Goal: Information Seeking & Learning: Learn about a topic

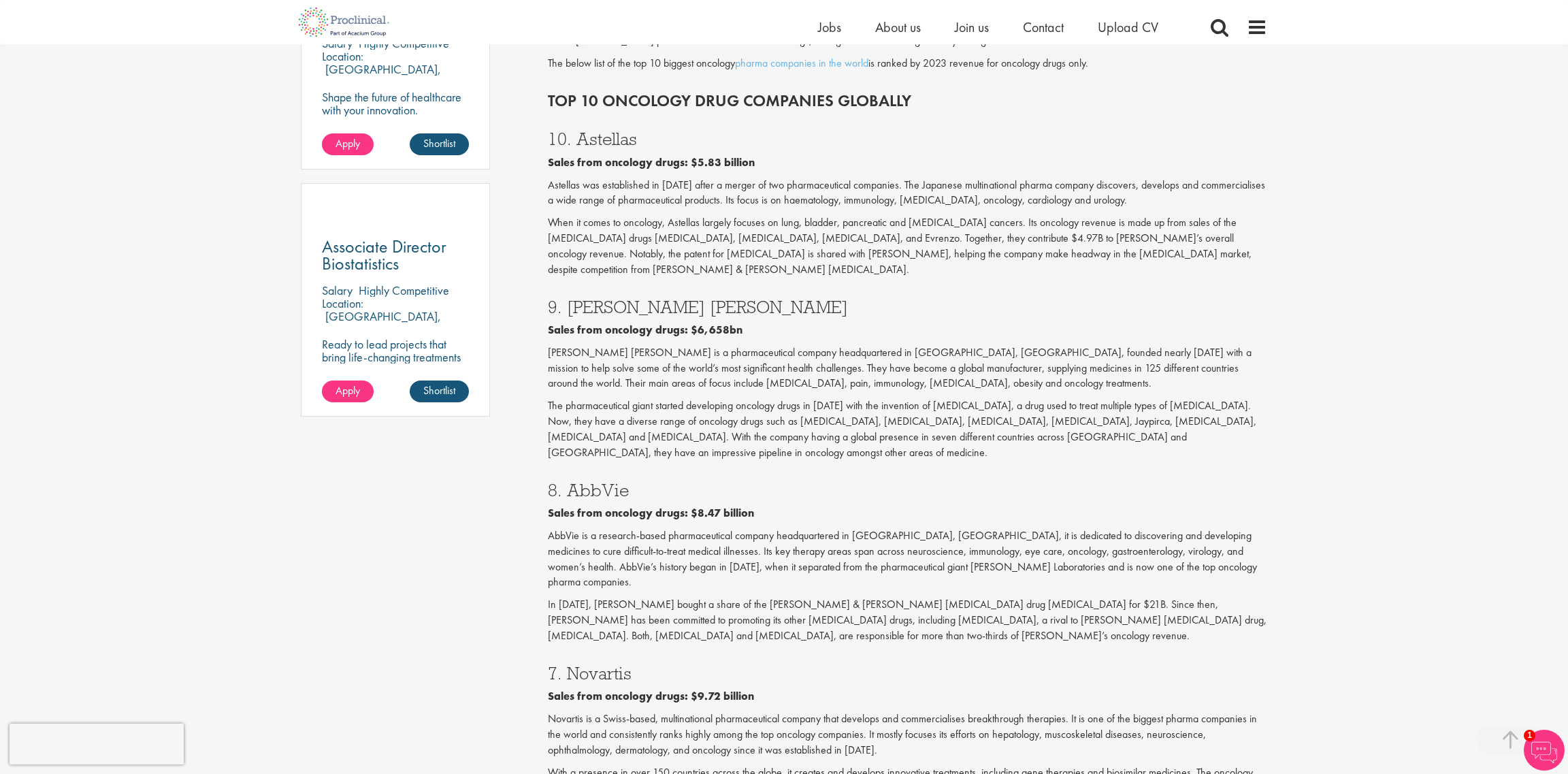
scroll to position [882, 0]
drag, startPoint x: 528, startPoint y: 277, endPoint x: 610, endPoint y: 414, distance: 159.7
click at [610, 414] on div "Content types Quizzes Blogs Guidebooks Videos Infographics Case studies Press r…" at bounding box center [784, 686] width 986 height 2845
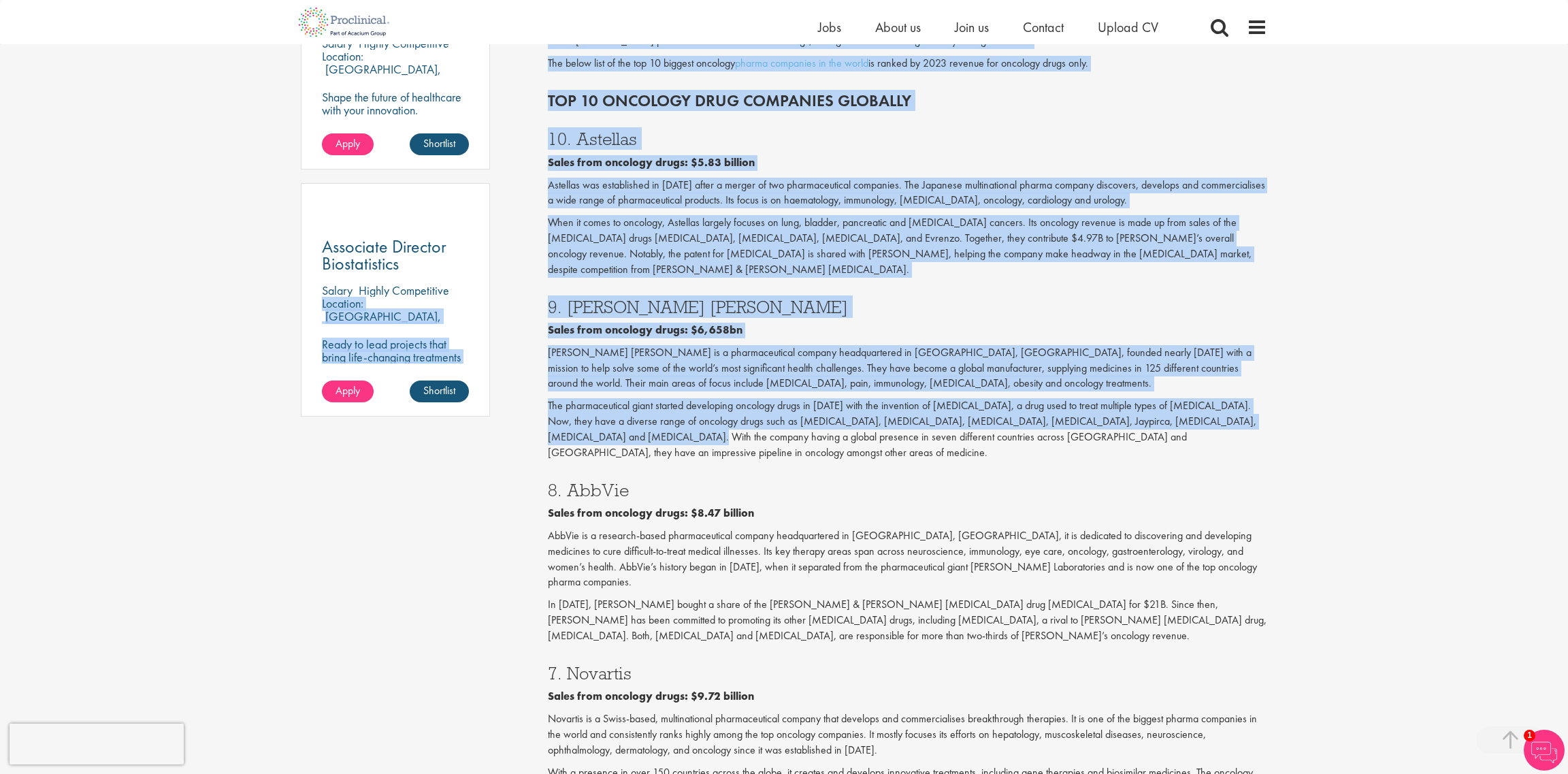
drag, startPoint x: 605, startPoint y: 407, endPoint x: 532, endPoint y: 267, distance: 157.9
click at [532, 267] on div "Content types Quizzes Blogs Guidebooks Videos Infographics Case studies Press r…" at bounding box center [784, 686] width 986 height 2845
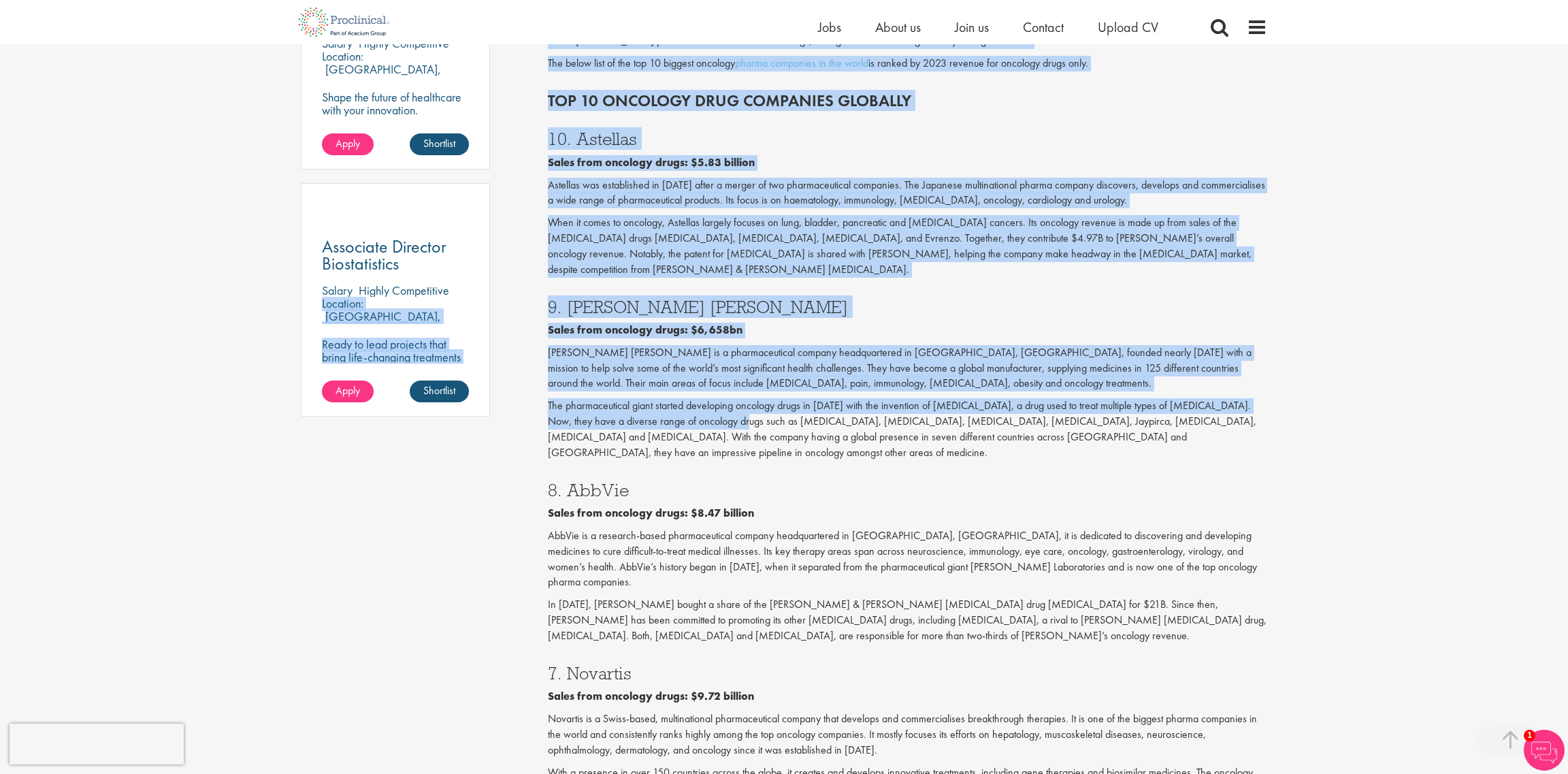
drag, startPoint x: 532, startPoint y: 267, endPoint x: 696, endPoint y: 383, distance: 200.9
click at [696, 383] on div "Content types Quizzes Blogs Guidebooks Videos Infographics Case studies Press r…" at bounding box center [784, 686] width 986 height 2845
click at [696, 398] on p "The pharmaceutical giant started developing oncology drugs in [DATE] with the i…" at bounding box center [907, 429] width 720 height 62
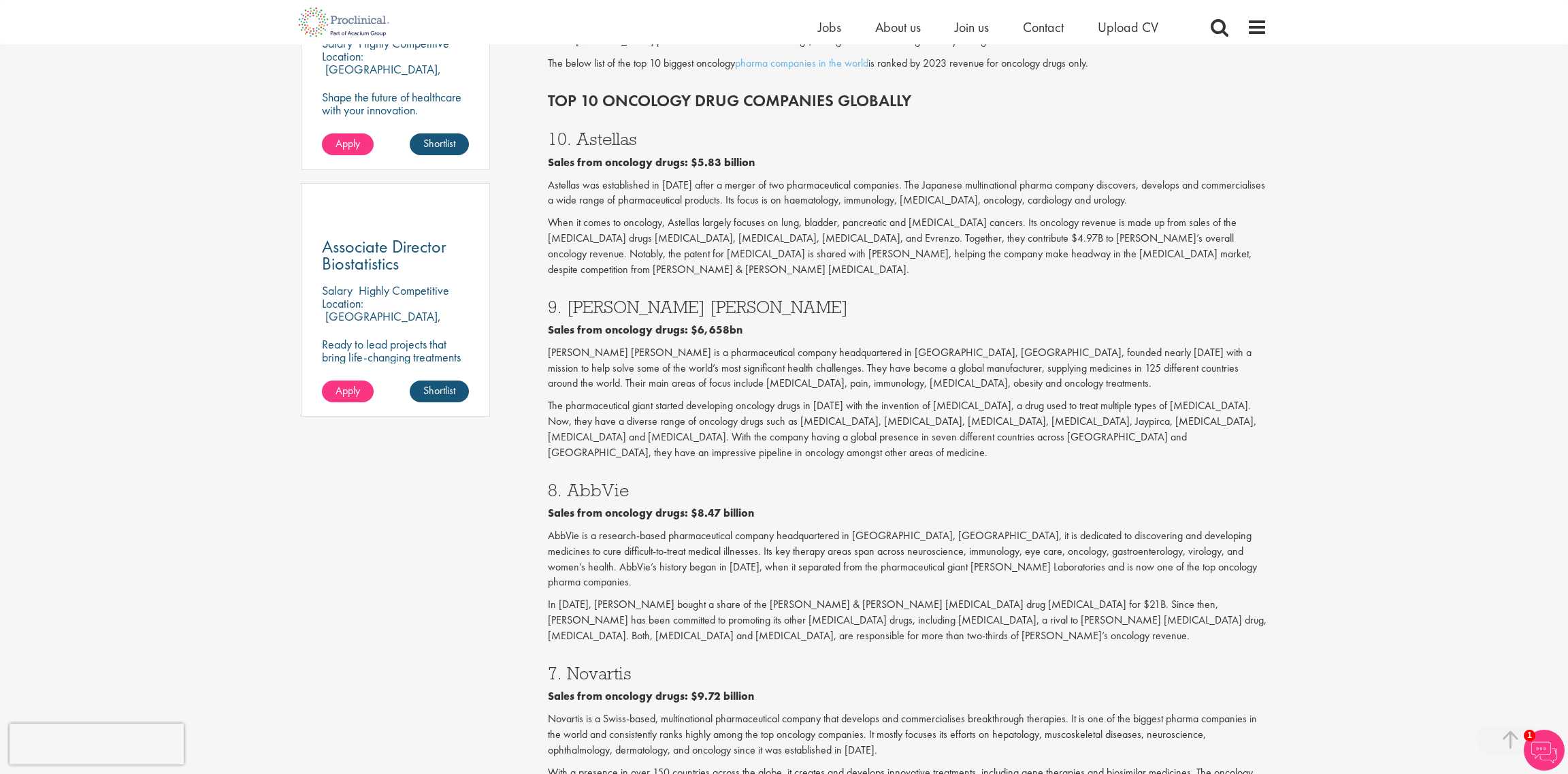
scroll to position [1015, 0]
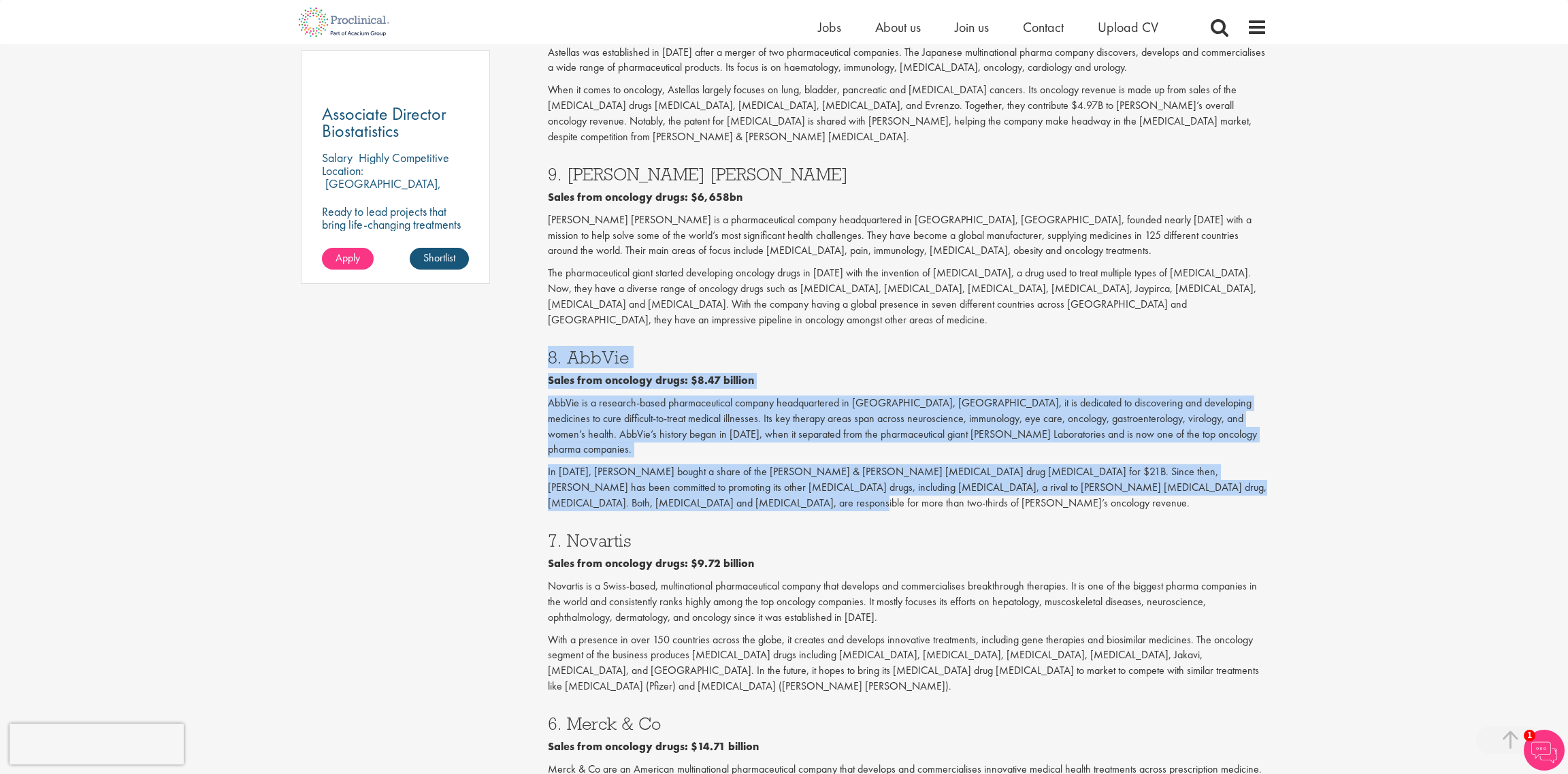
drag, startPoint x: 542, startPoint y: 315, endPoint x: 667, endPoint y: 436, distance: 174.0
click at [667, 436] on div "Who are the top 10 oncology companies in the world? (2024) our consultant manag…" at bounding box center [907, 554] width 740 height 2831
click at [667, 464] on p "In [DATE], [PERSON_NAME] bought a share of the [PERSON_NAME] & [PERSON_NAME] [M…" at bounding box center [907, 487] width 720 height 47
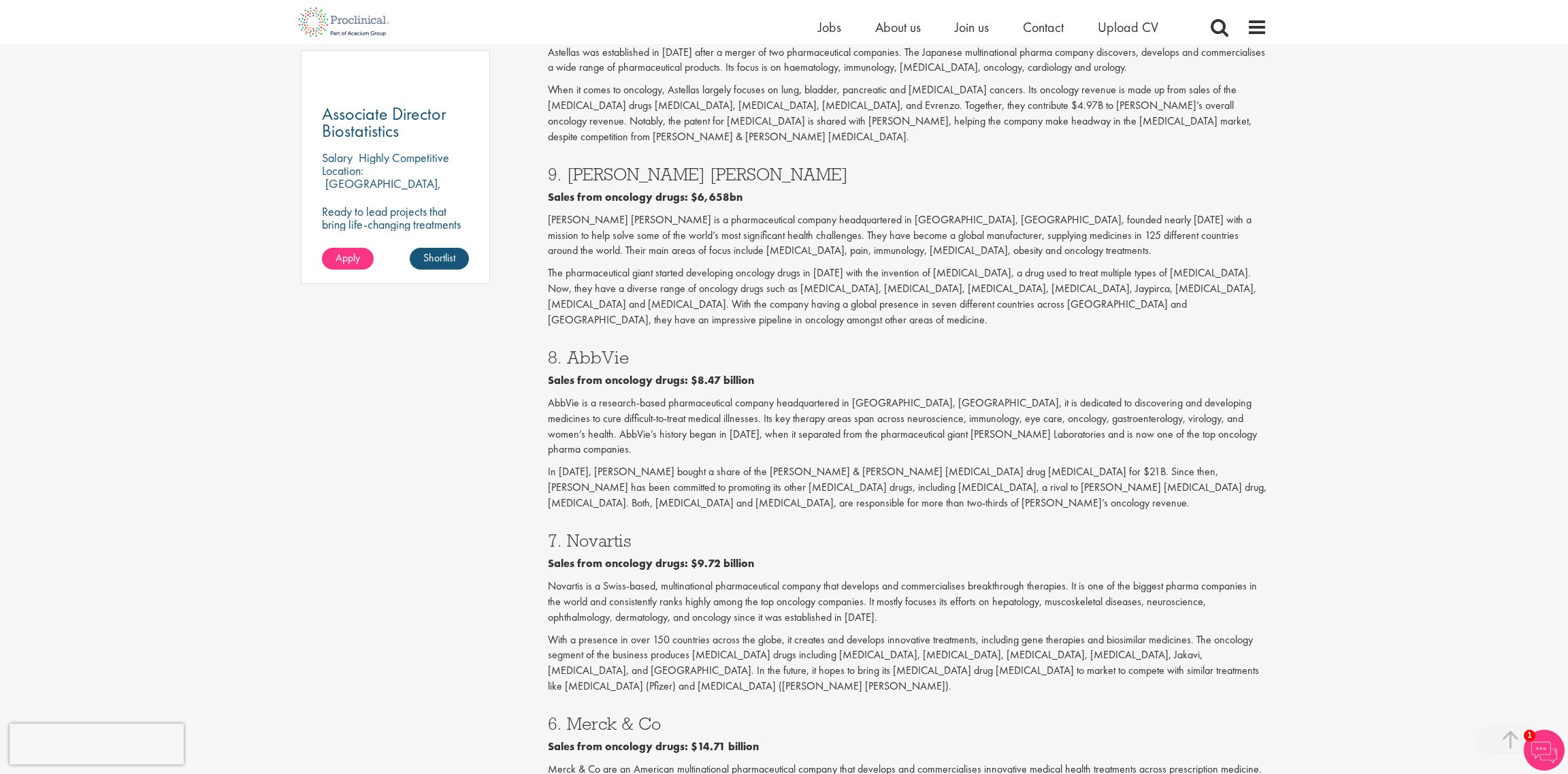
drag, startPoint x: 667, startPoint y: 436, endPoint x: 540, endPoint y: 305, distance: 182.5
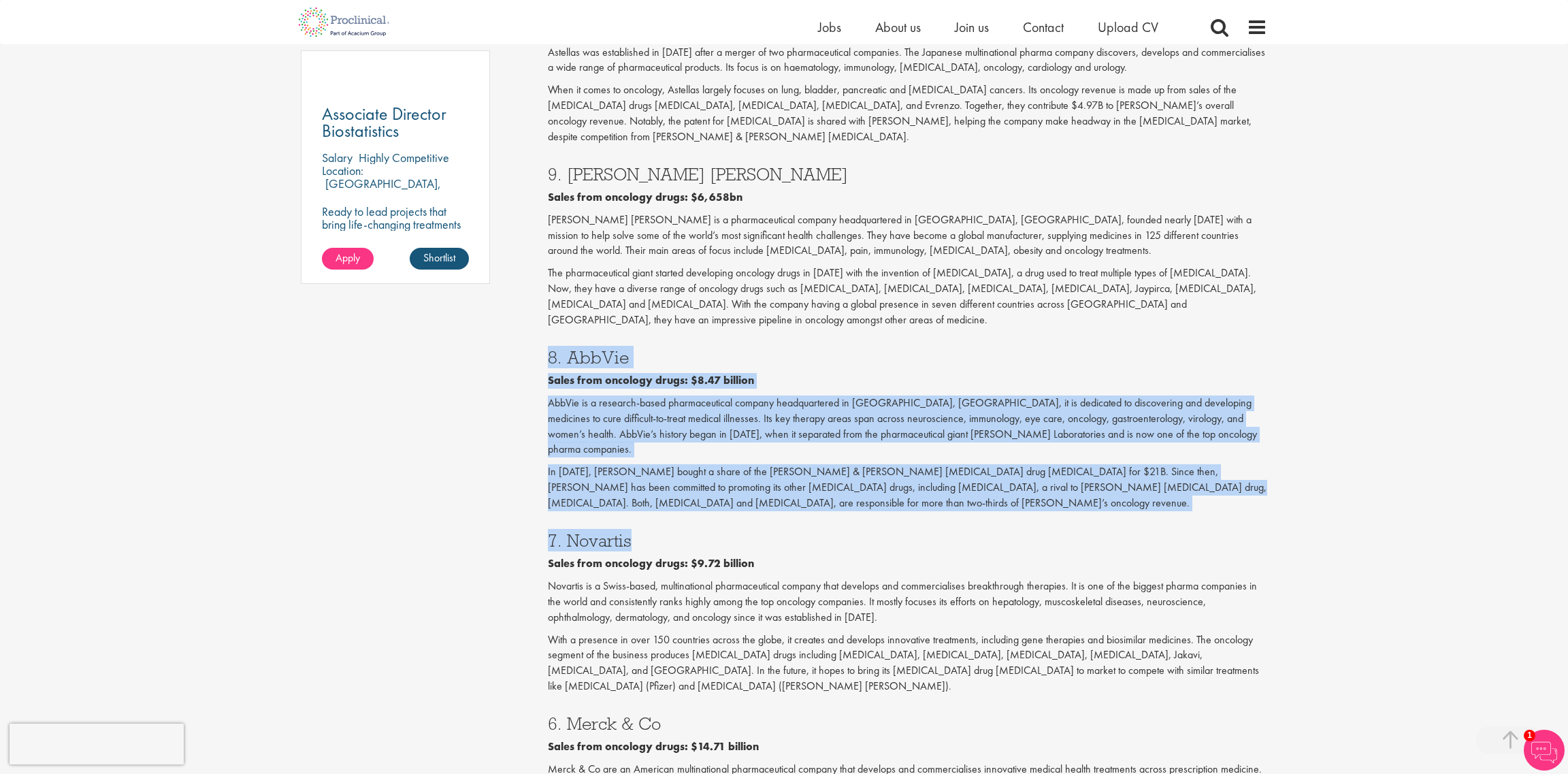
drag, startPoint x: 540, startPoint y: 305, endPoint x: 702, endPoint y: 467, distance: 229.1
click at [702, 467] on div "Who are the top 10 oncology companies in the world? (2024) our consultant manag…" at bounding box center [907, 554] width 740 height 2831
drag, startPoint x: 702, startPoint y: 467, endPoint x: 659, endPoint y: 430, distance: 56.7
click at [659, 464] on p "In [DATE], [PERSON_NAME] bought a share of the [PERSON_NAME] & [PERSON_NAME] [M…" at bounding box center [907, 487] width 720 height 47
click at [643, 464] on p "In [DATE], [PERSON_NAME] bought a share of the [PERSON_NAME] & [PERSON_NAME] [M…" at bounding box center [907, 487] width 720 height 47
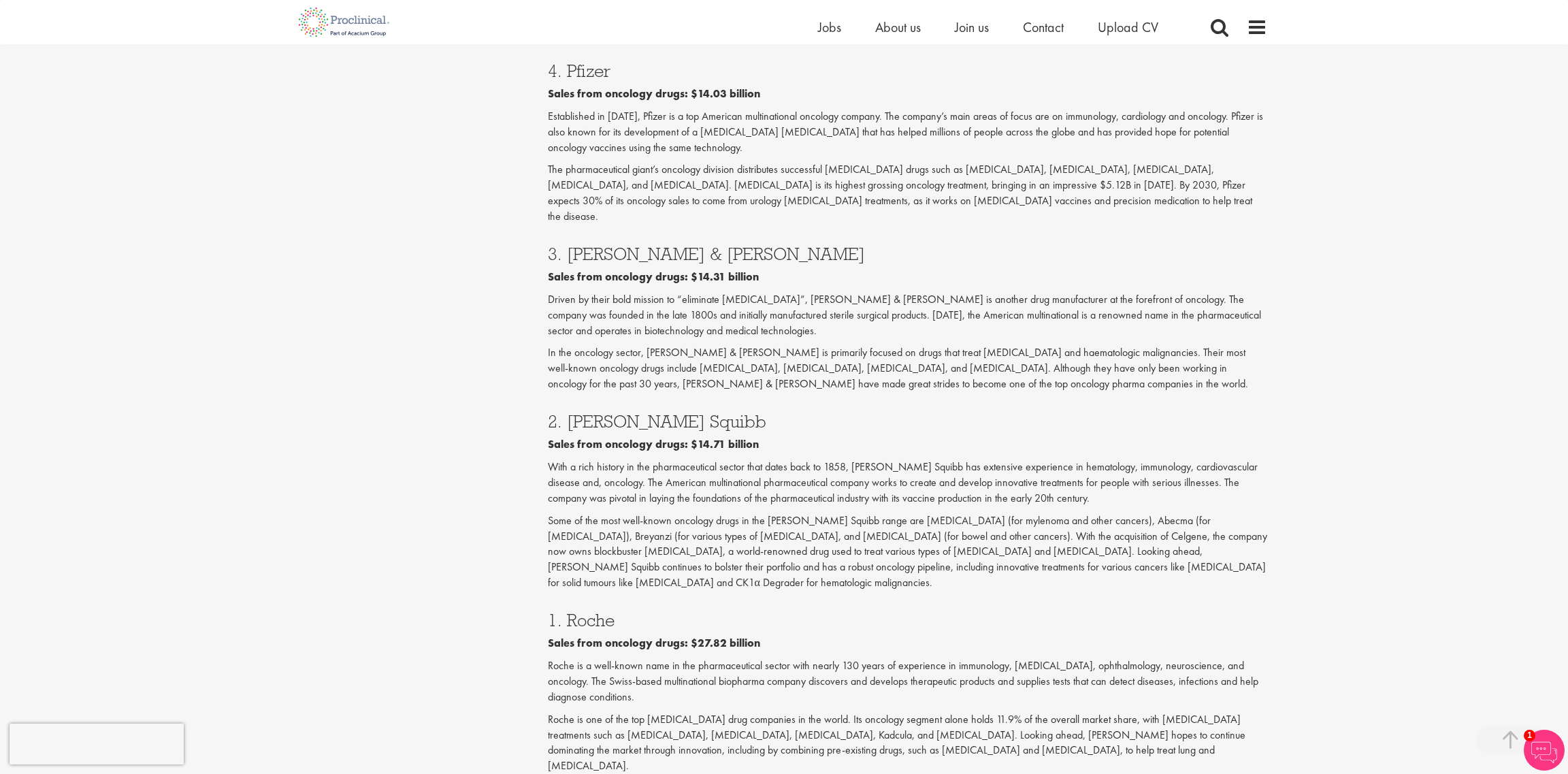
scroll to position [2033, 0]
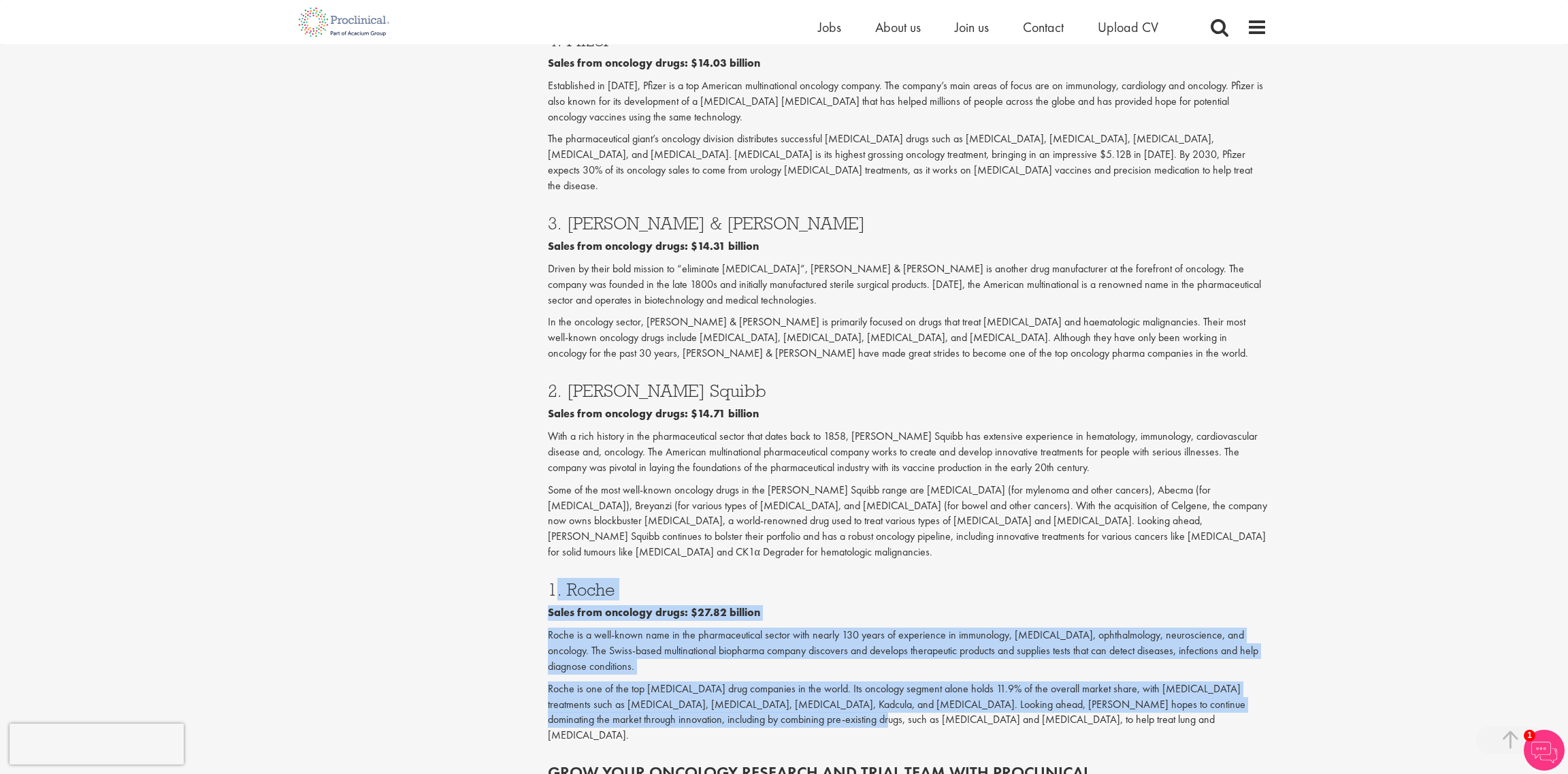
drag, startPoint x: 532, startPoint y: 443, endPoint x: 721, endPoint y: 589, distance: 238.8
drag, startPoint x: 721, startPoint y: 589, endPoint x: 701, endPoint y: 581, distance: 21.5
click at [701, 681] on p "Roche is one of the top [MEDICAL_DATA] drug companies in the world. Its oncolog…" at bounding box center [907, 712] width 720 height 62
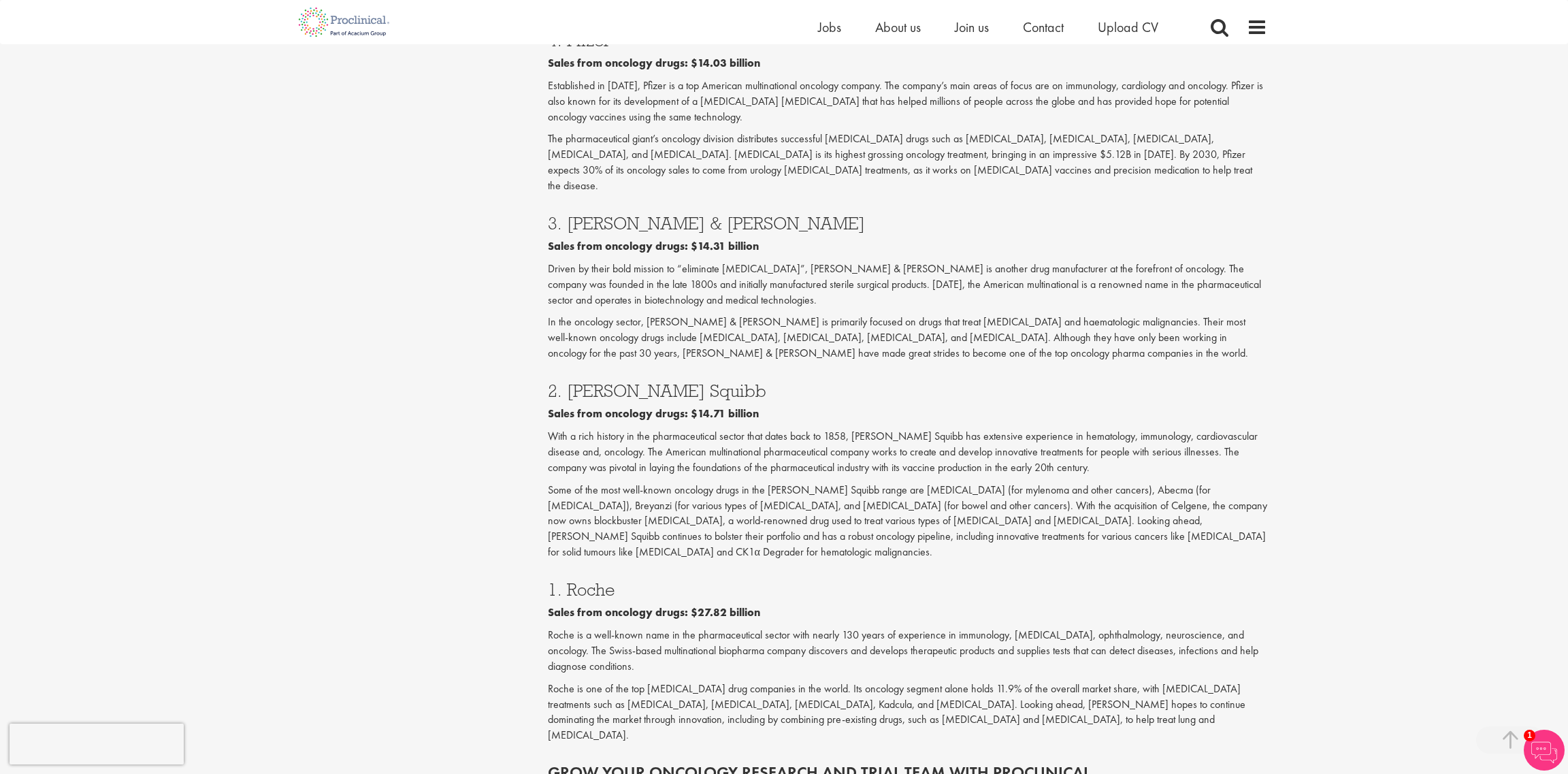
click at [833, 589] on div "1. Roche Sales from oncology drugs: $27.82 billion [PERSON_NAME] is a well-know…" at bounding box center [907, 658] width 740 height 183
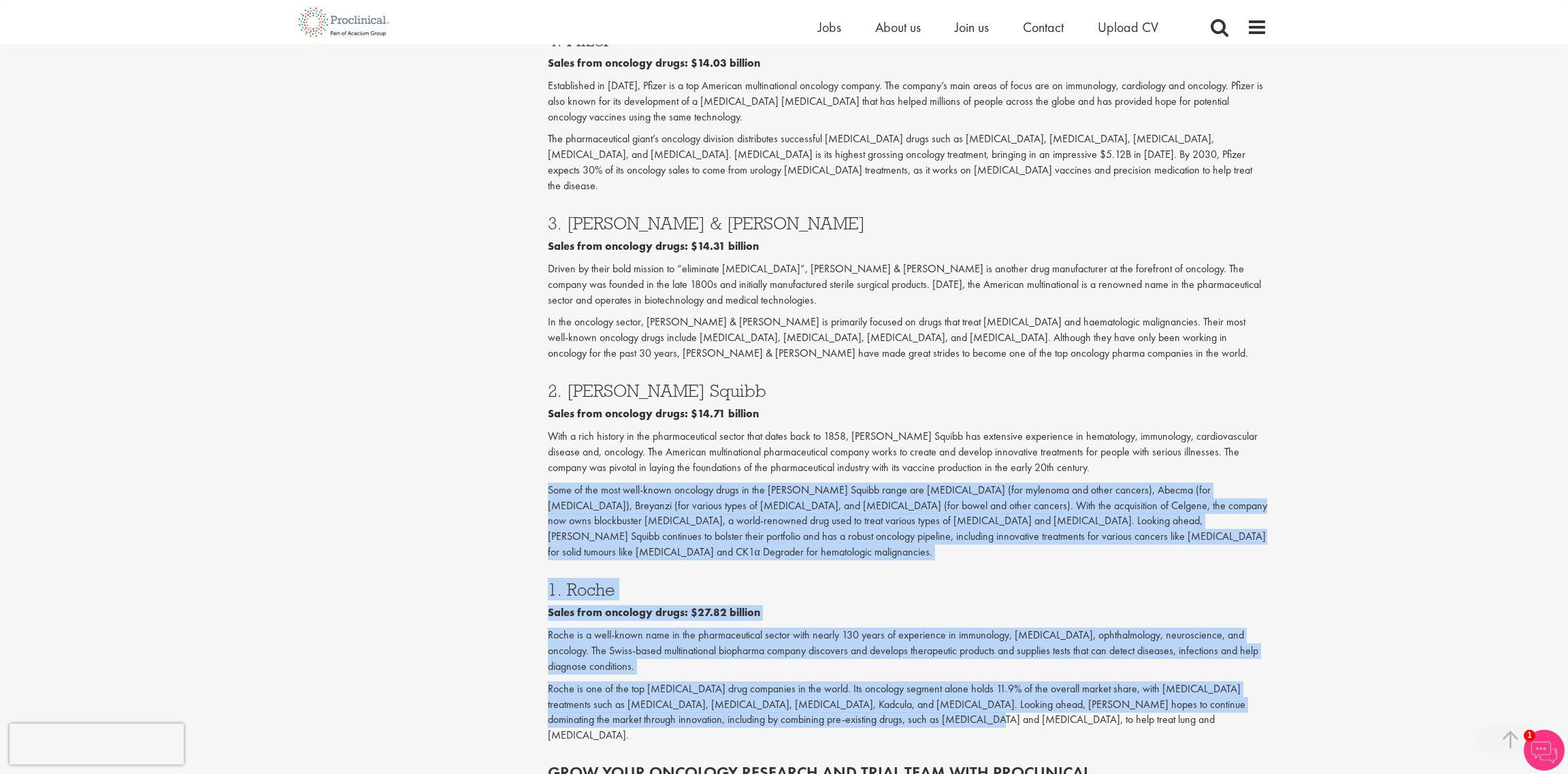
drag, startPoint x: 851, startPoint y: 583, endPoint x: 470, endPoint y: 349, distance: 447.1
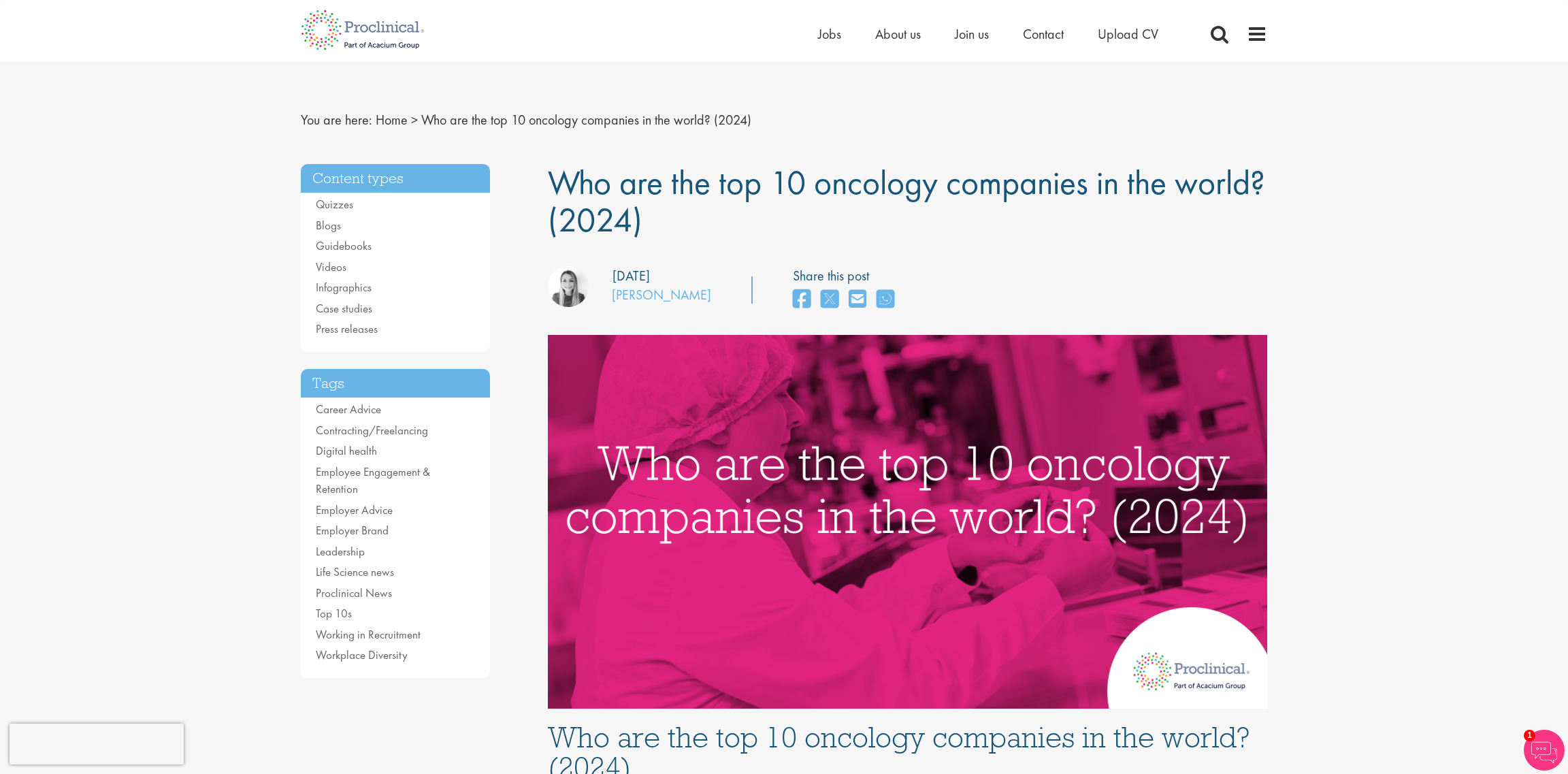
scroll to position [0, 0]
